Goal: Task Accomplishment & Management: Use online tool/utility

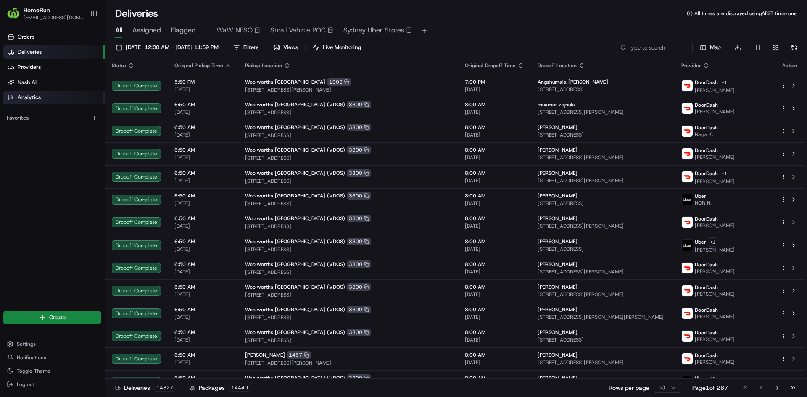
click at [47, 98] on link "Analytics" at bounding box center [53, 97] width 101 height 13
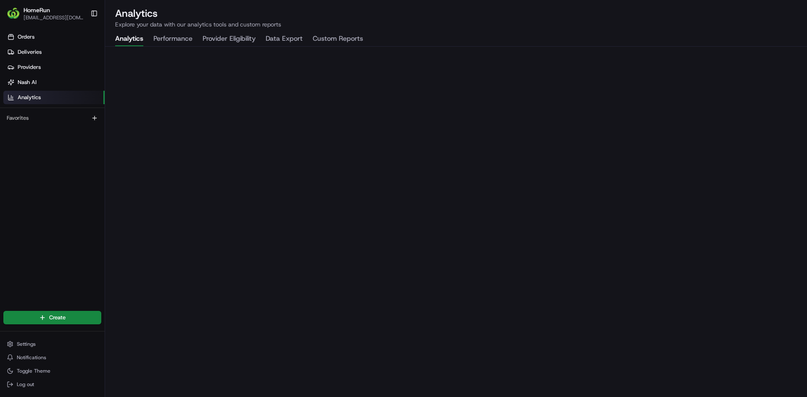
click at [277, 40] on button "Data Export" at bounding box center [284, 39] width 37 height 14
drag, startPoint x: 405, startPoint y: 24, endPoint x: 399, endPoint y: 19, distance: 7.5
click at [399, 19] on h2 "Analytics" at bounding box center [456, 13] width 682 height 13
drag, startPoint x: 110, startPoint y: 7, endPoint x: 472, endPoint y: 12, distance: 362.4
click at [472, 12] on h2 "Analytics" at bounding box center [456, 13] width 682 height 13
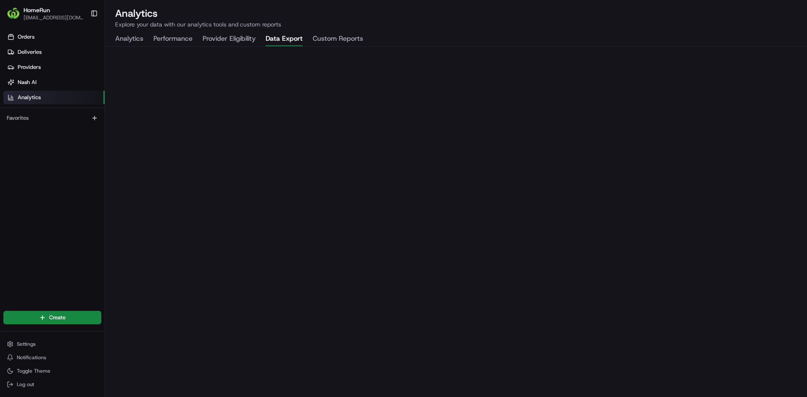
click at [279, 41] on button "Data Export" at bounding box center [284, 39] width 37 height 14
